Goal: Find specific page/section: Find specific page/section

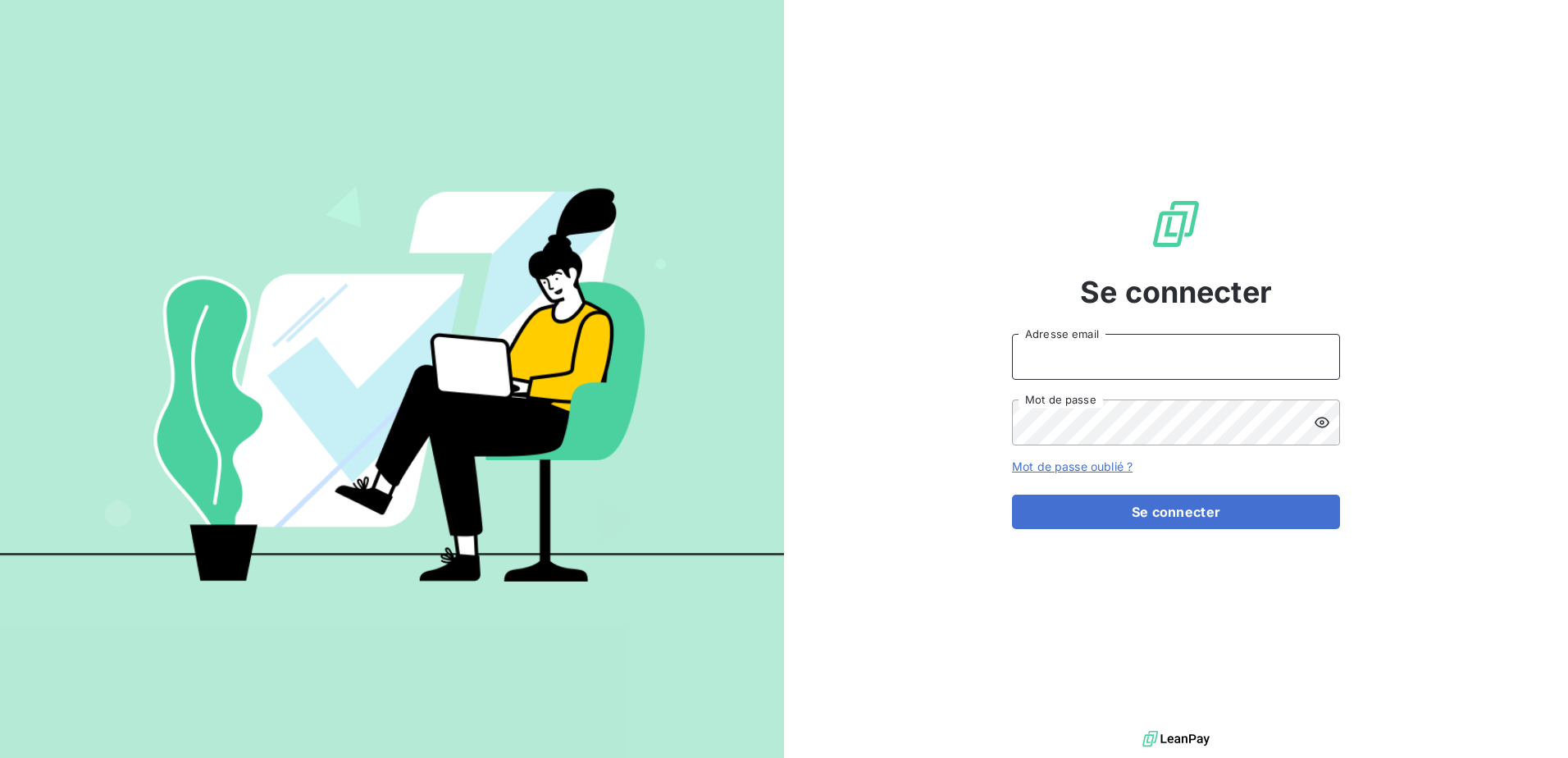
click at [1108, 360] on input "Adresse email" at bounding box center [1177, 357] width 328 height 45
type input "[EMAIL_ADDRESS][DOMAIN_NAME]"
click at [1013, 495] on button "Se connecter" at bounding box center [1177, 512] width 328 height 35
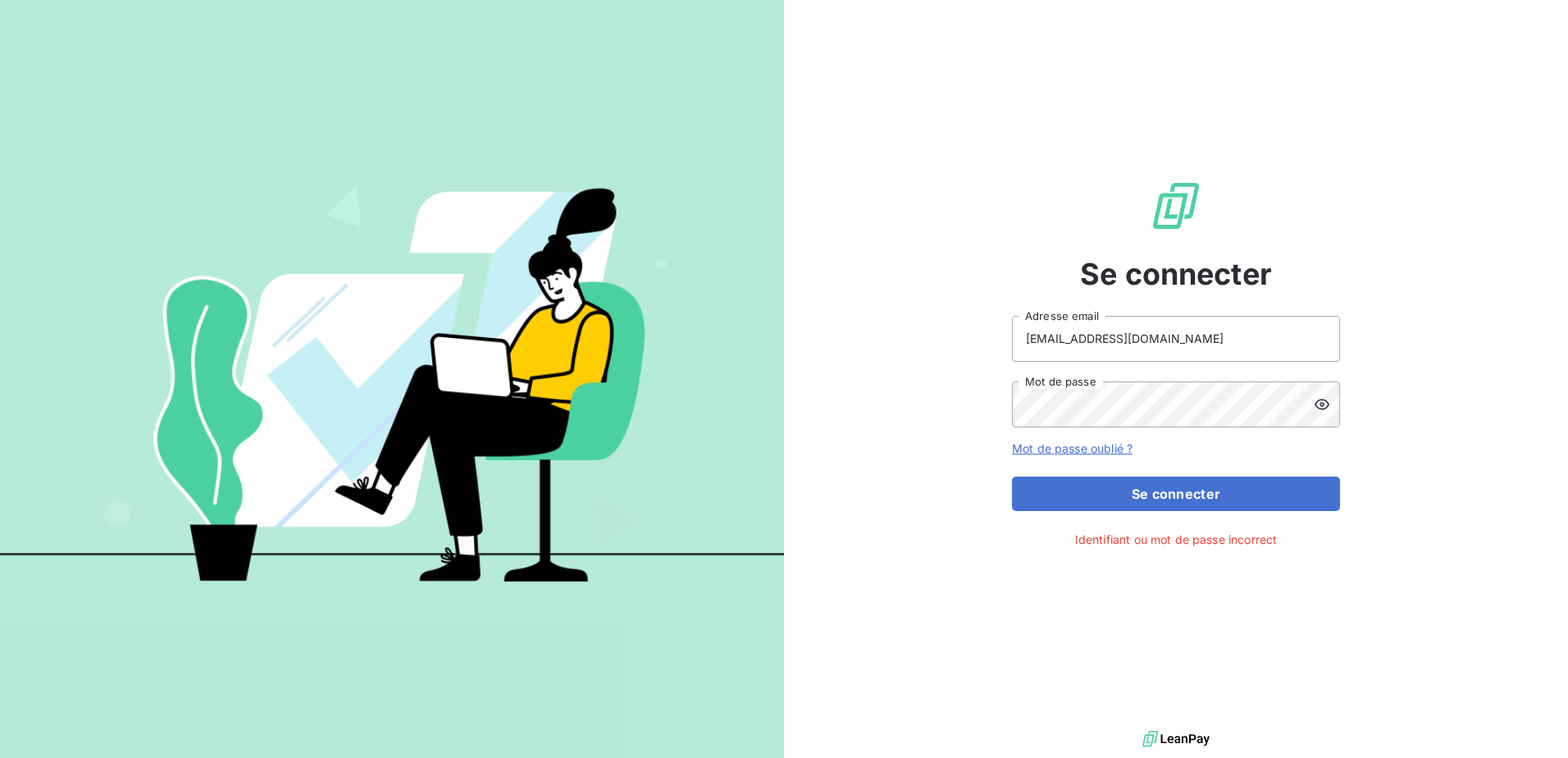
click at [1316, 413] on div at bounding box center [1327, 404] width 27 height 45
click at [1013, 476] on button "Se connecter" at bounding box center [1177, 493] width 328 height 35
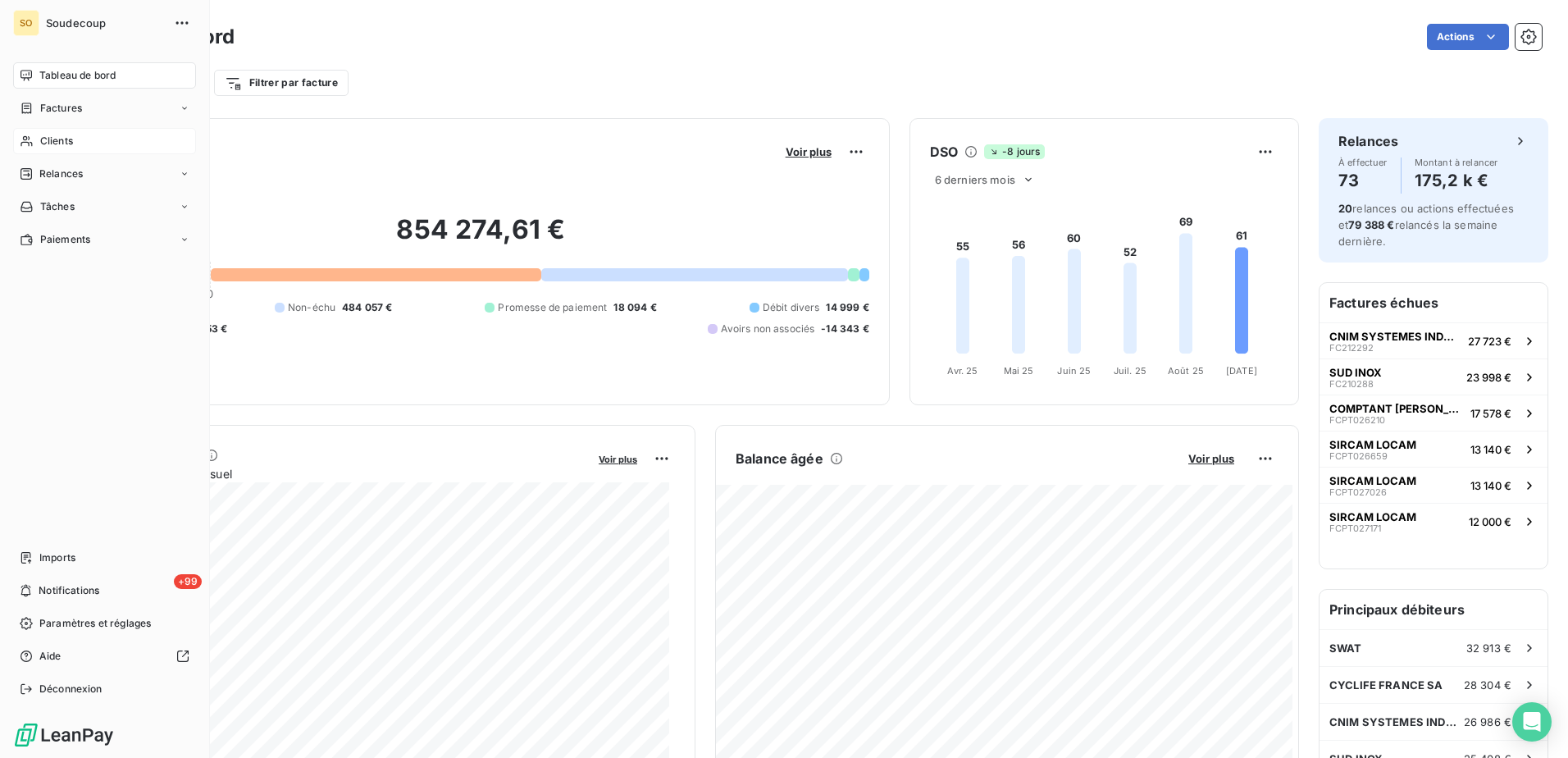
click at [59, 142] on span "Clients" at bounding box center [56, 140] width 33 height 15
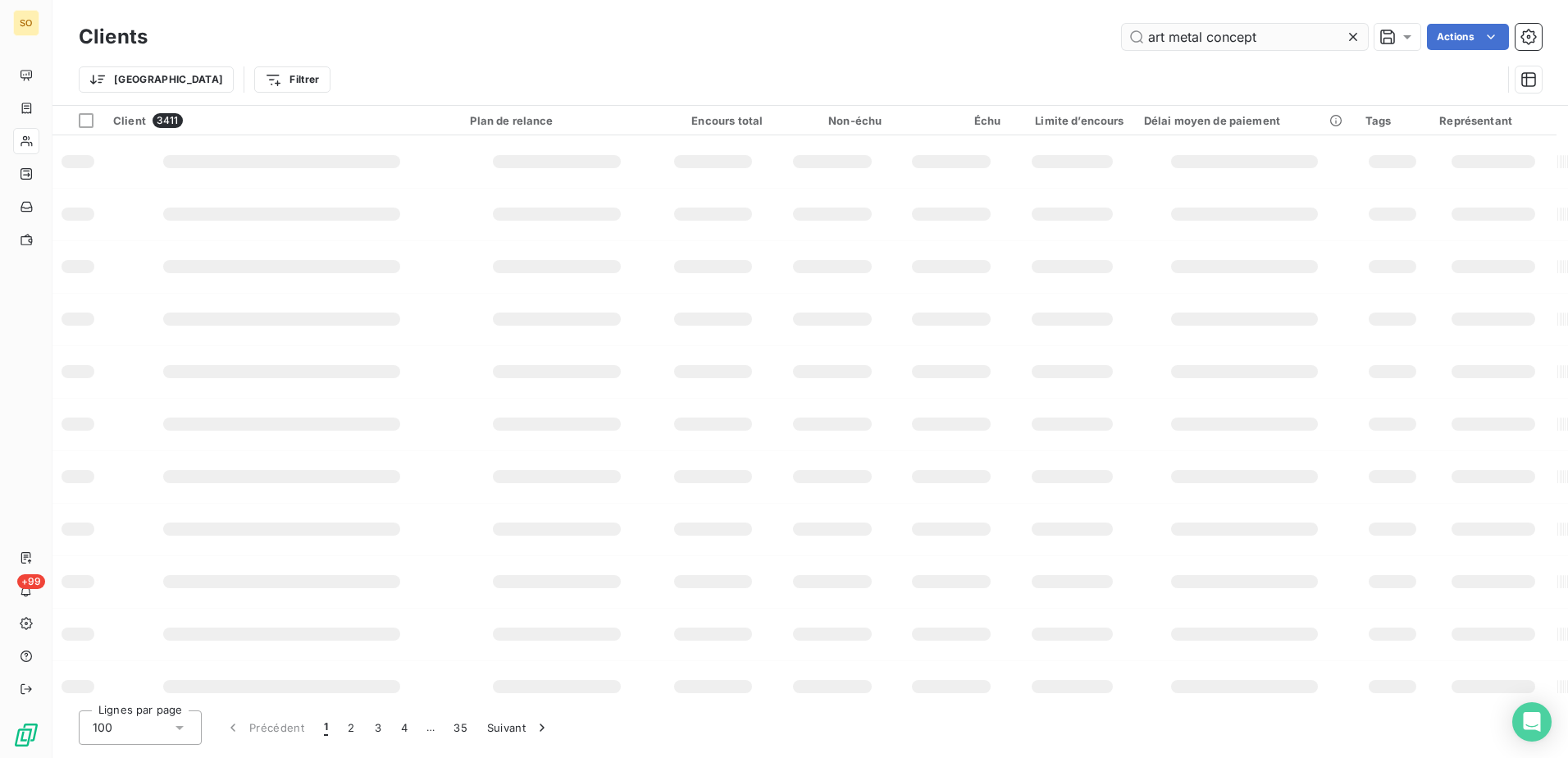
type input "art metal concept"
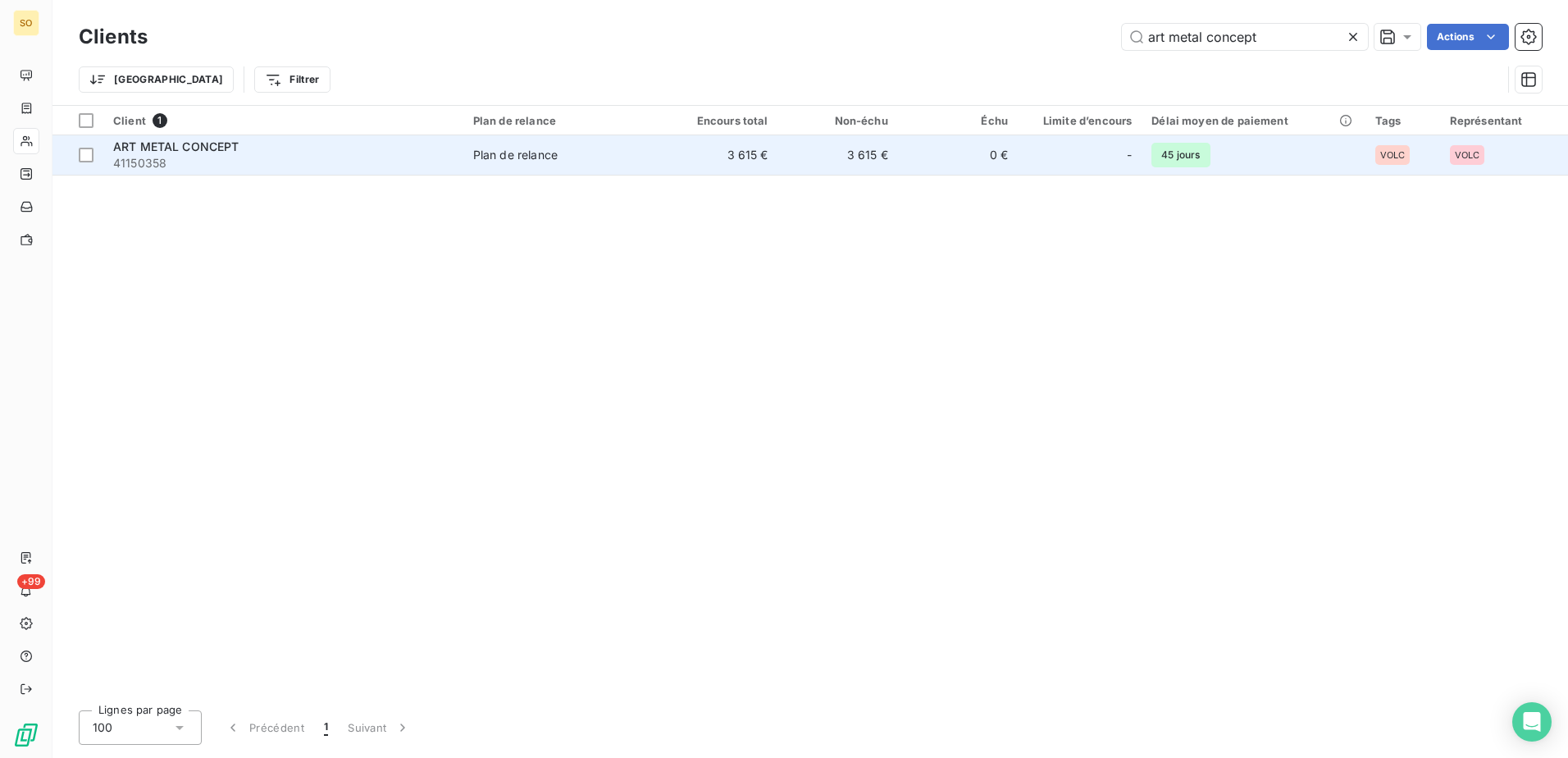
click at [214, 153] on div "ART METAL CONCEPT" at bounding box center [284, 146] width 341 height 17
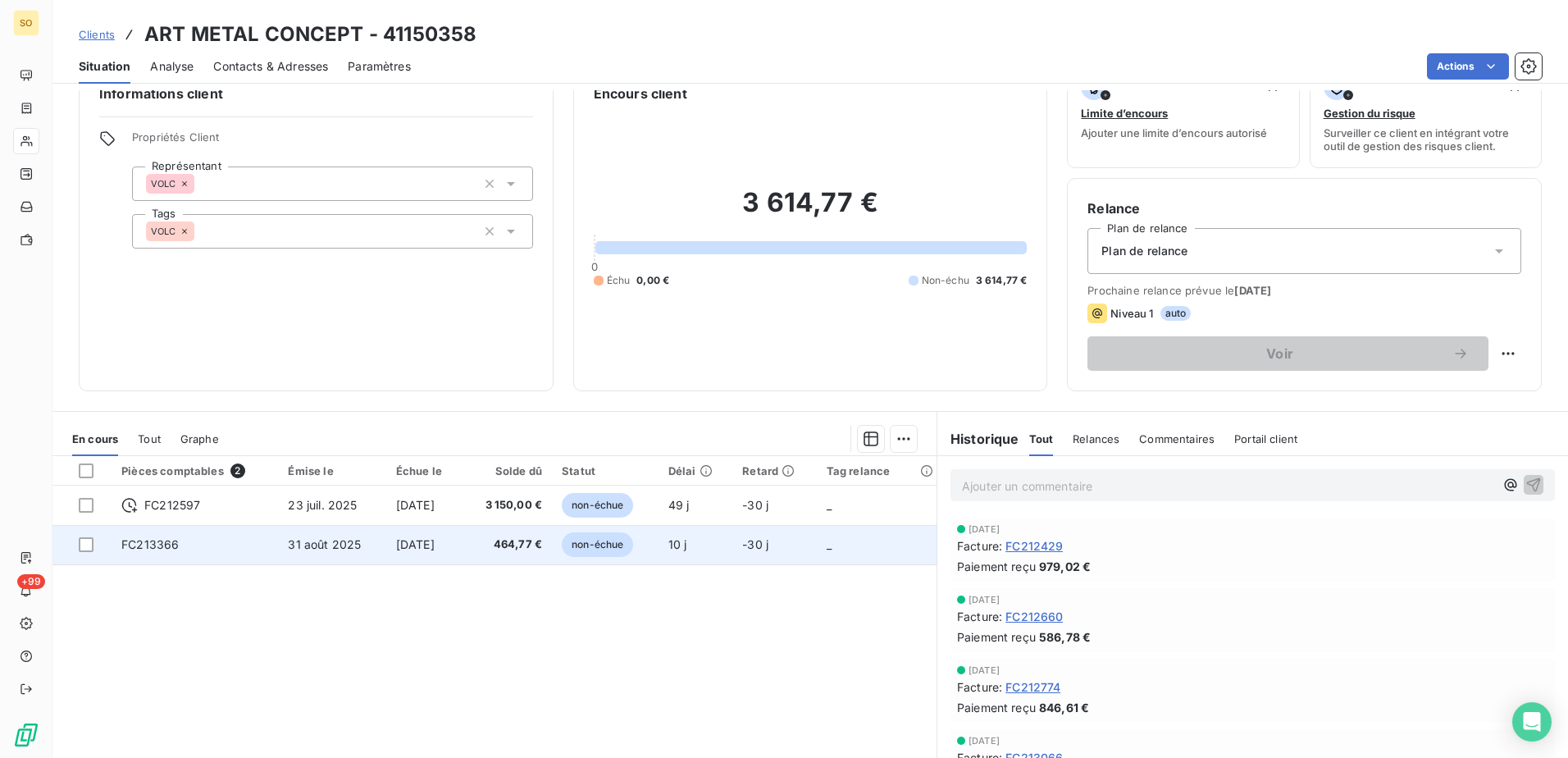
scroll to position [55, 0]
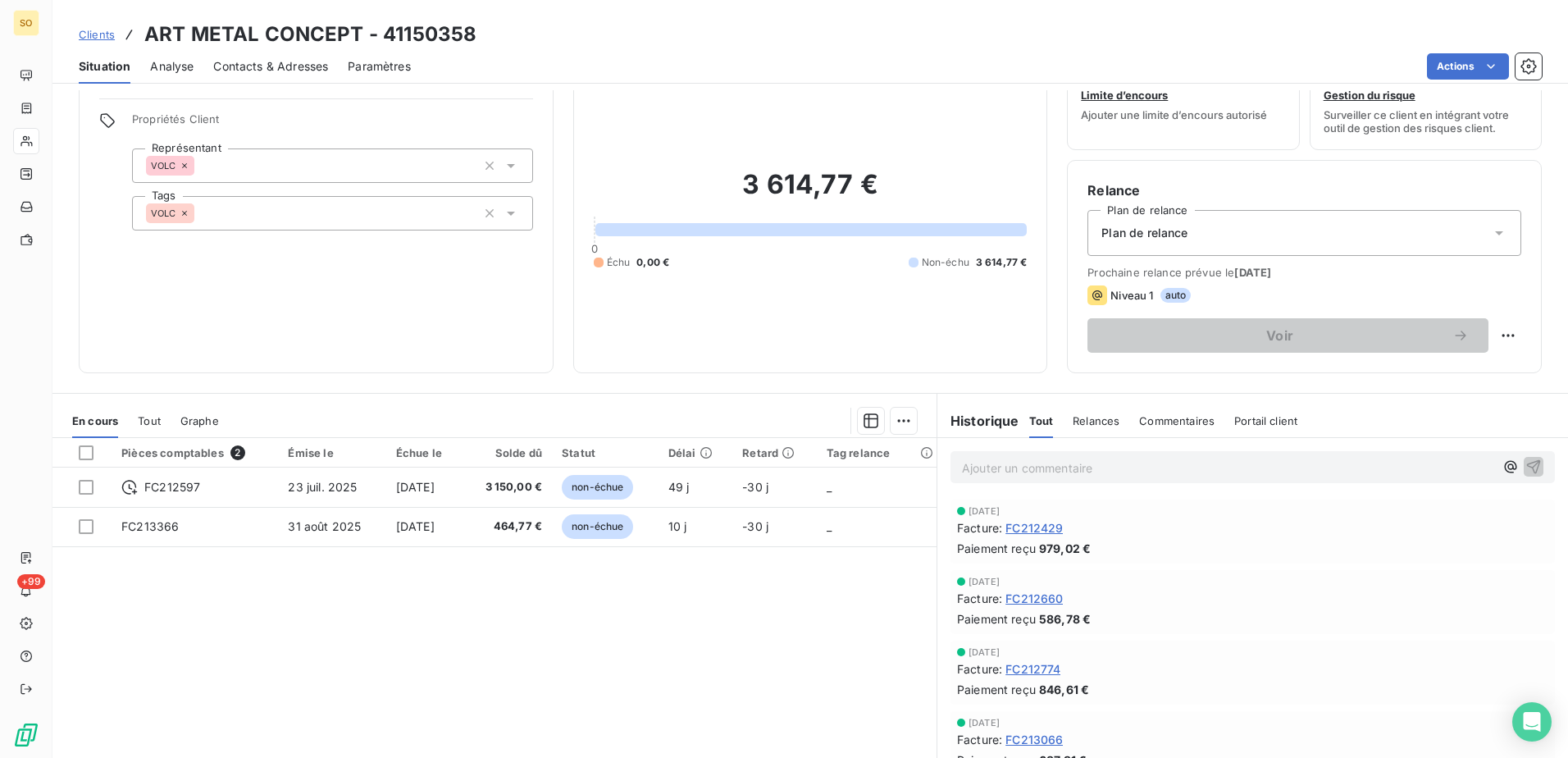
click at [1064, 461] on p "Ajouter un commentaire ﻿" at bounding box center [1228, 467] width 533 height 21
